Goal: Information Seeking & Learning: Find specific fact

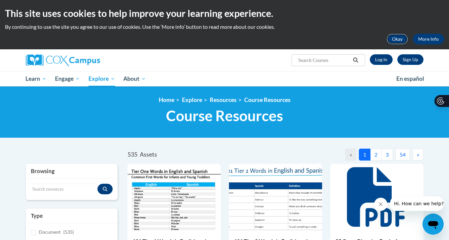
click at [395, 38] on button "Okay" at bounding box center [397, 39] width 21 height 11
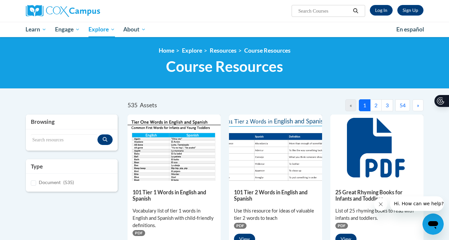
click at [374, 103] on button "2" at bounding box center [376, 105] width 12 height 12
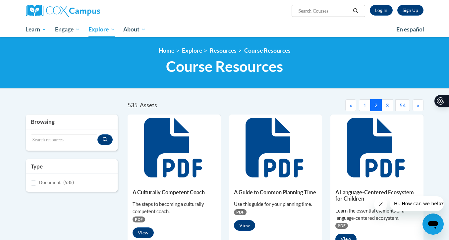
click at [301, 5] on span "Search Search..." at bounding box center [328, 11] width 73 height 12
click at [306, 12] on input "Search..." at bounding box center [324, 11] width 53 height 8
type input "retell rubric"
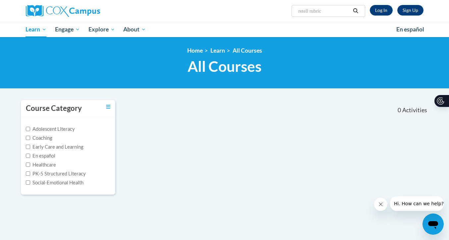
click at [336, 12] on input "retell rubric" at bounding box center [324, 11] width 53 height 8
type input "r"
click at [271, 165] on div "Course Category Adolescent Literacy Coaching Early Care and Learning En español…" at bounding box center [224, 152] width 417 height 104
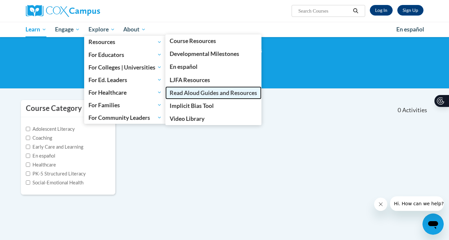
click at [197, 94] on span "Read Aloud Guides and Resources" at bounding box center [213, 92] width 87 height 7
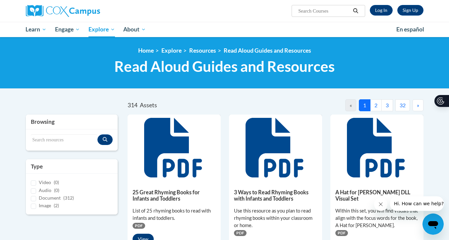
click at [65, 132] on div "Search resources" at bounding box center [72, 140] width 92 height 21
click at [54, 143] on input "Search resources" at bounding box center [64, 140] width 67 height 11
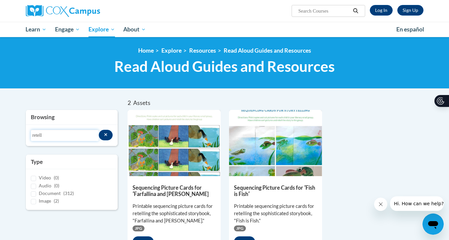
click at [52, 133] on input "retell" at bounding box center [65, 135] width 68 height 11
type input "r"
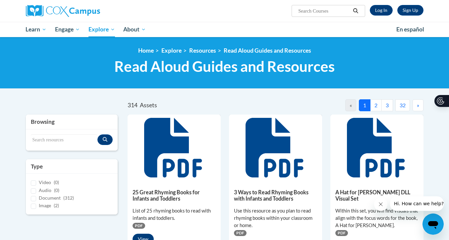
click at [37, 142] on input "Search resources" at bounding box center [64, 140] width 67 height 11
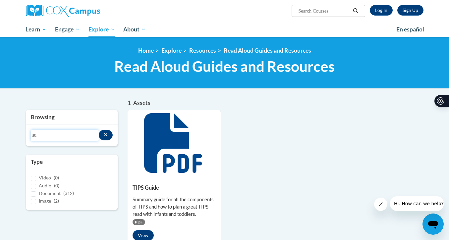
type input "s"
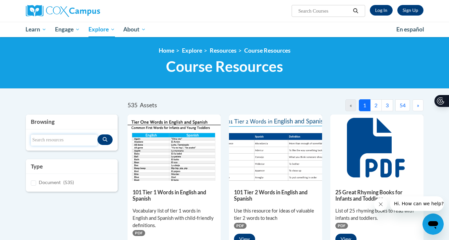
click at [51, 137] on input "Search resources" at bounding box center [64, 140] width 67 height 11
type input "partner talk"
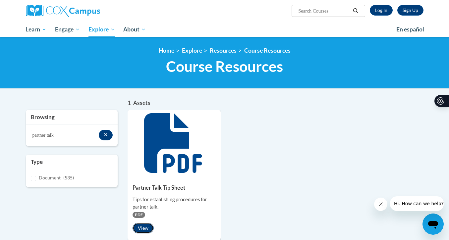
click at [138, 227] on button "View" at bounding box center [143, 228] width 21 height 11
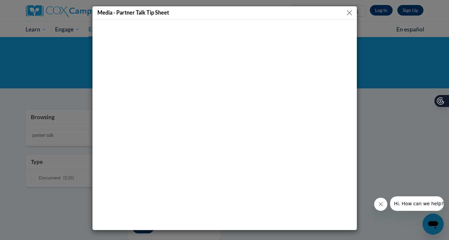
click at [351, 14] on button "Close" at bounding box center [349, 13] width 8 height 8
